Goal: Information Seeking & Learning: Learn about a topic

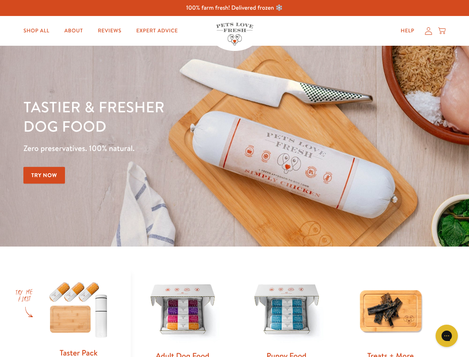
click at [234, 178] on div "Tastier & fresher dog food Zero preservatives. 100% natural. Try Now" at bounding box center [164, 146] width 282 height 98
click at [447, 335] on icon "Gorgias live chat" at bounding box center [446, 335] width 7 height 7
